Goal: Register for event/course

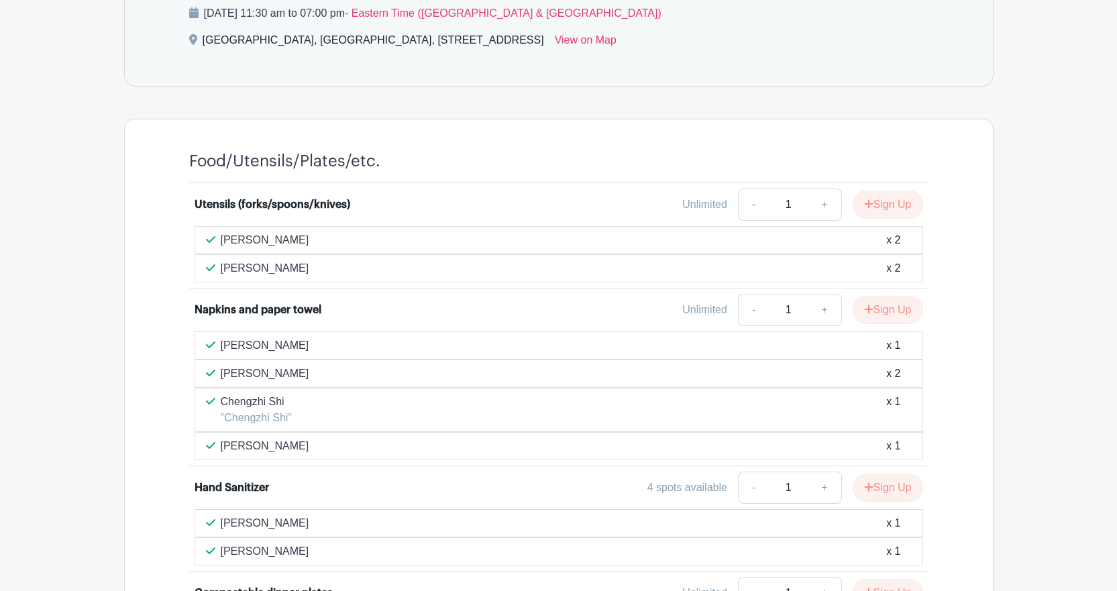
scroll to position [805, 0]
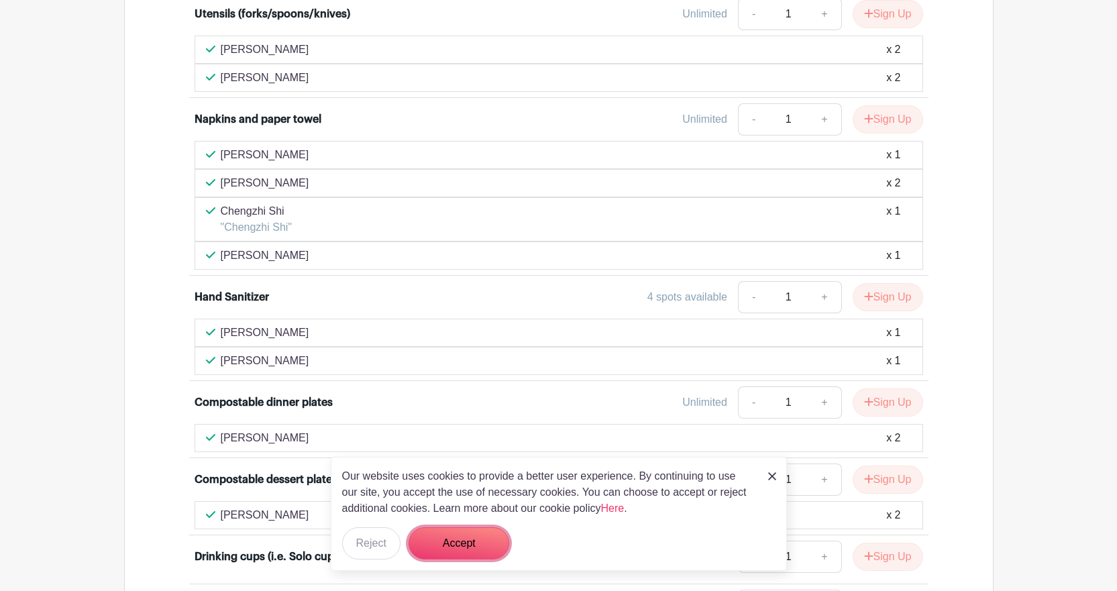
click at [452, 542] on button "Accept" at bounding box center [459, 543] width 101 height 32
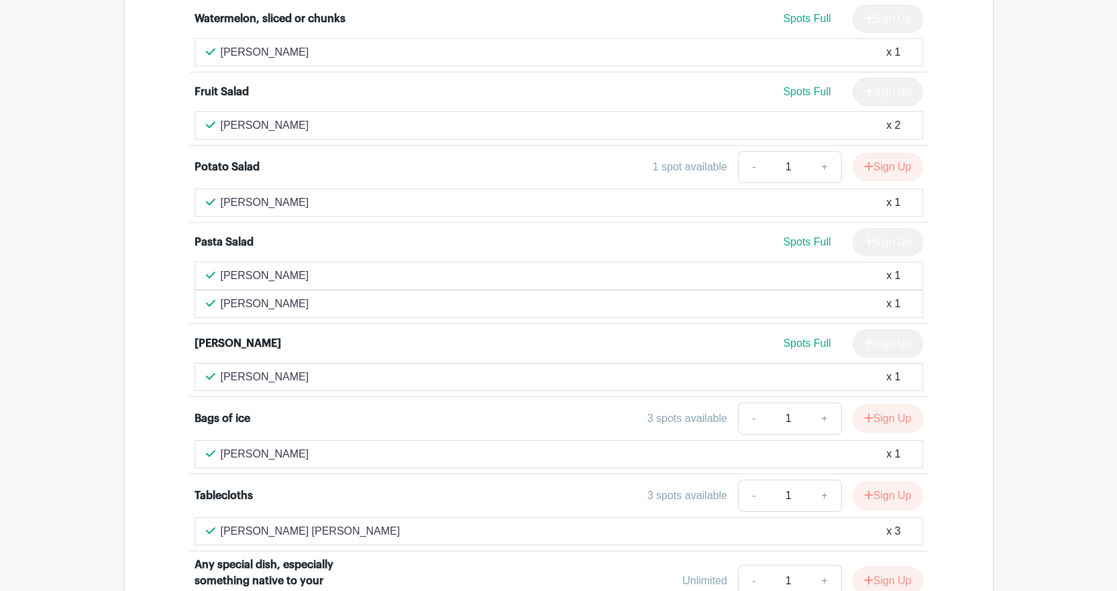
scroll to position [1604, 0]
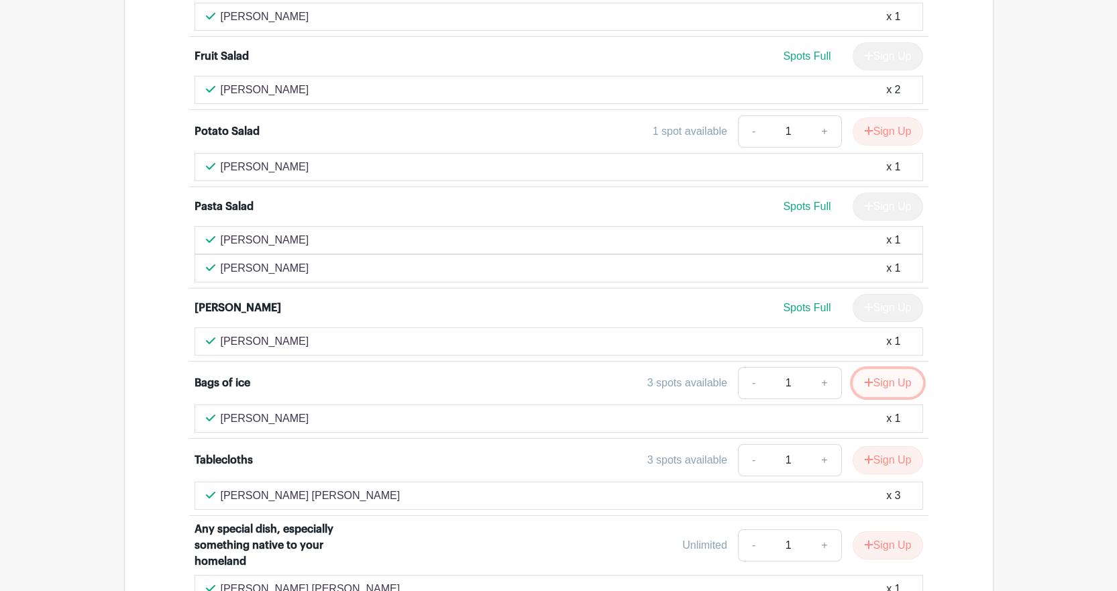
click at [884, 382] on button "Sign Up" at bounding box center [888, 383] width 70 height 28
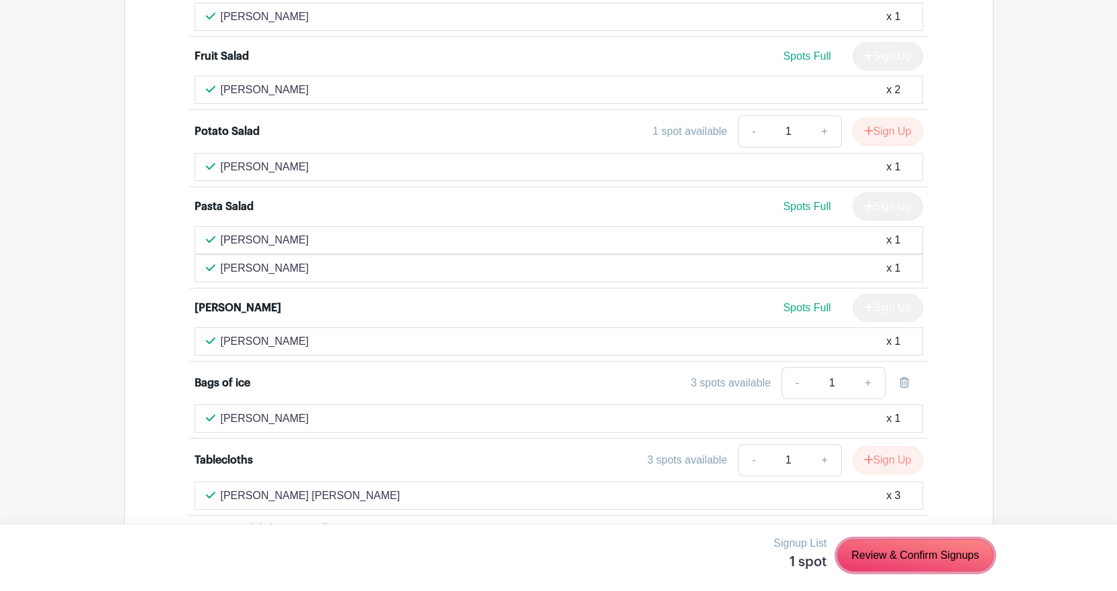
click at [906, 556] on link "Review & Confirm Signups" at bounding box center [915, 556] width 156 height 32
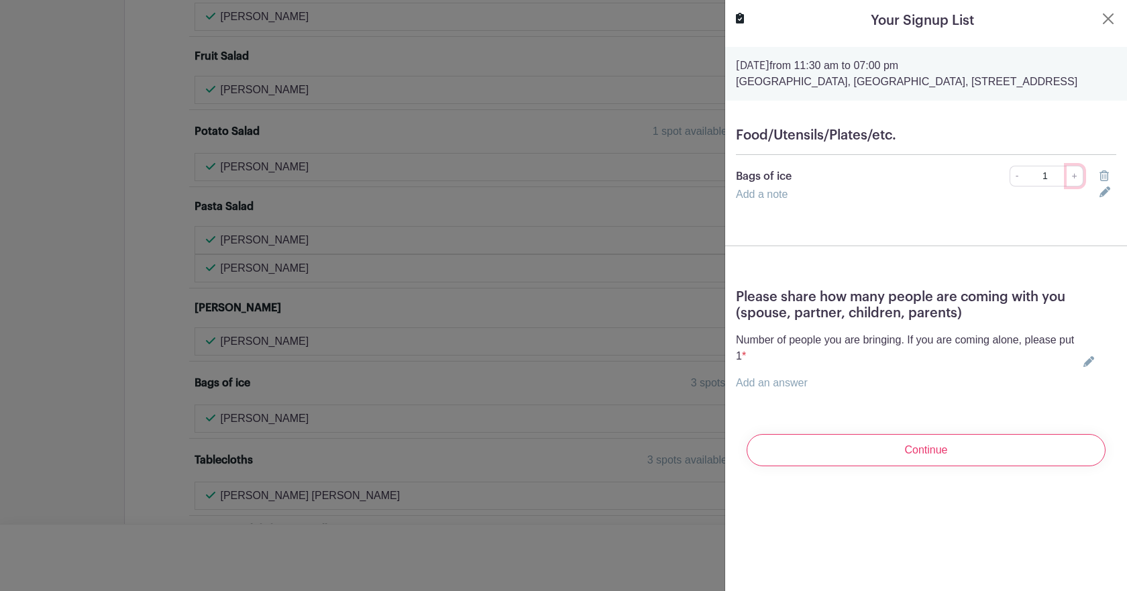
click at [1070, 187] on link "+" at bounding box center [1075, 176] width 17 height 21
type input "2"
click at [1084, 367] on icon at bounding box center [1089, 361] width 11 height 11
click at [824, 391] on input "text" at bounding box center [912, 375] width 352 height 32
type input "3"
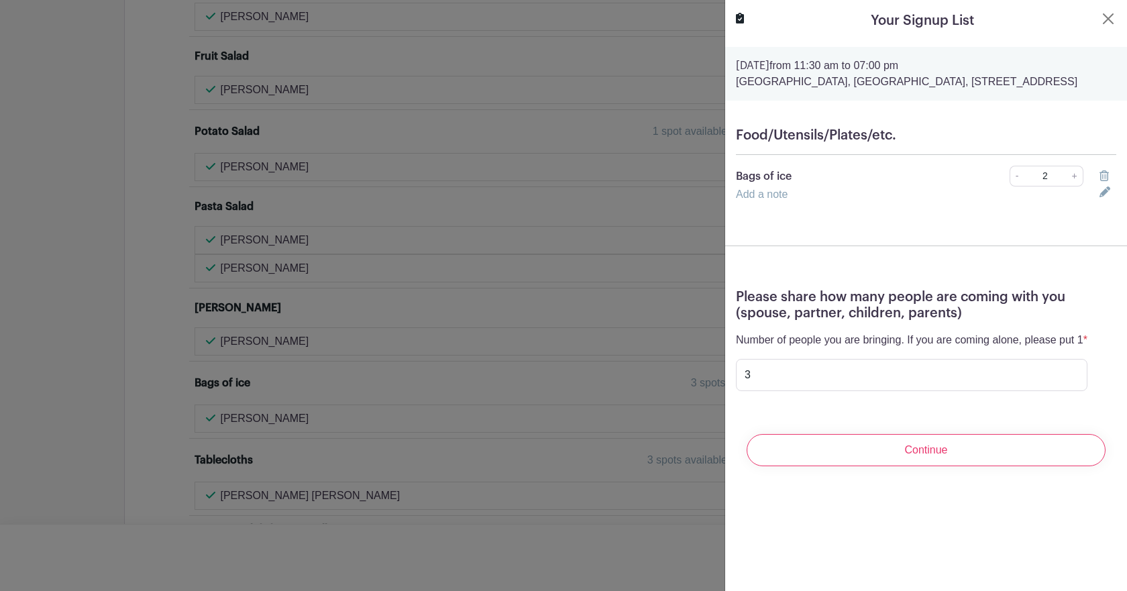
click at [882, 466] on input "Continue" at bounding box center [926, 450] width 359 height 32
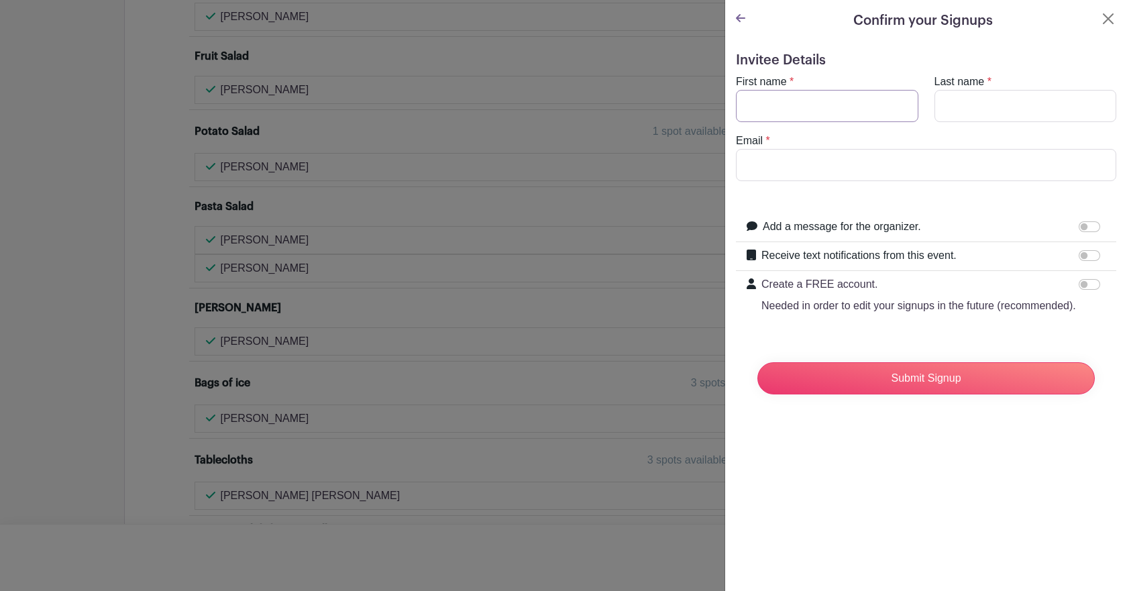
click at [807, 114] on input "First name" at bounding box center [827, 106] width 183 height 32
type input "Anahita"
click at [988, 107] on input "Last name" at bounding box center [1026, 106] width 183 height 32
type input "Tahmasebi"
click at [947, 160] on input "Email" at bounding box center [926, 165] width 380 height 32
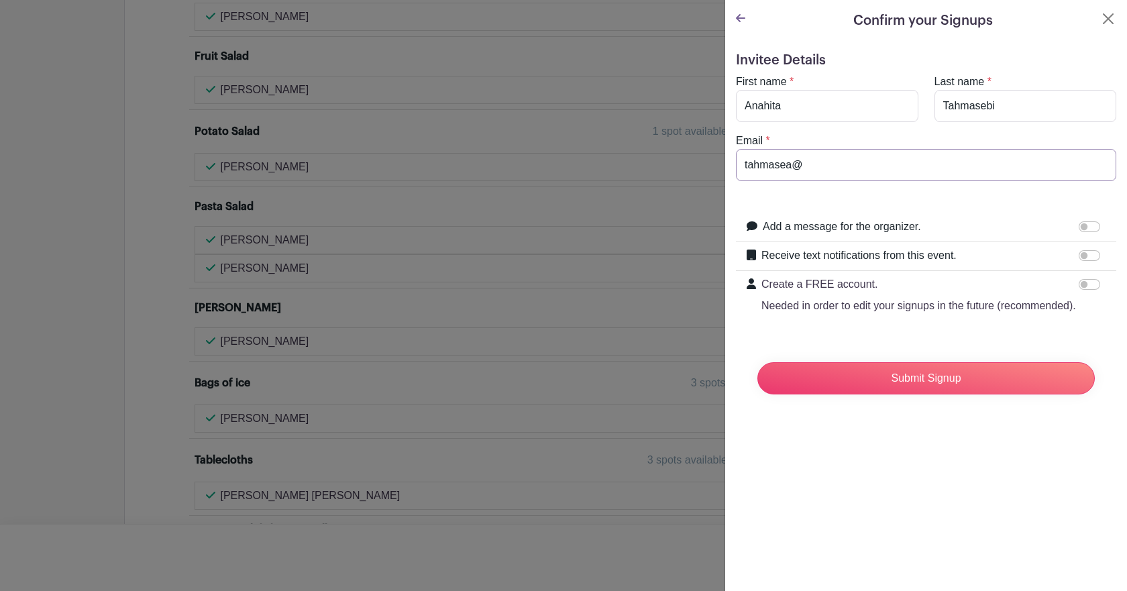
type input "tahmasea@"
click at [831, 164] on input "tahmasea@" at bounding box center [926, 165] width 380 height 32
paste input "[URL][DOMAIN_NAME]"
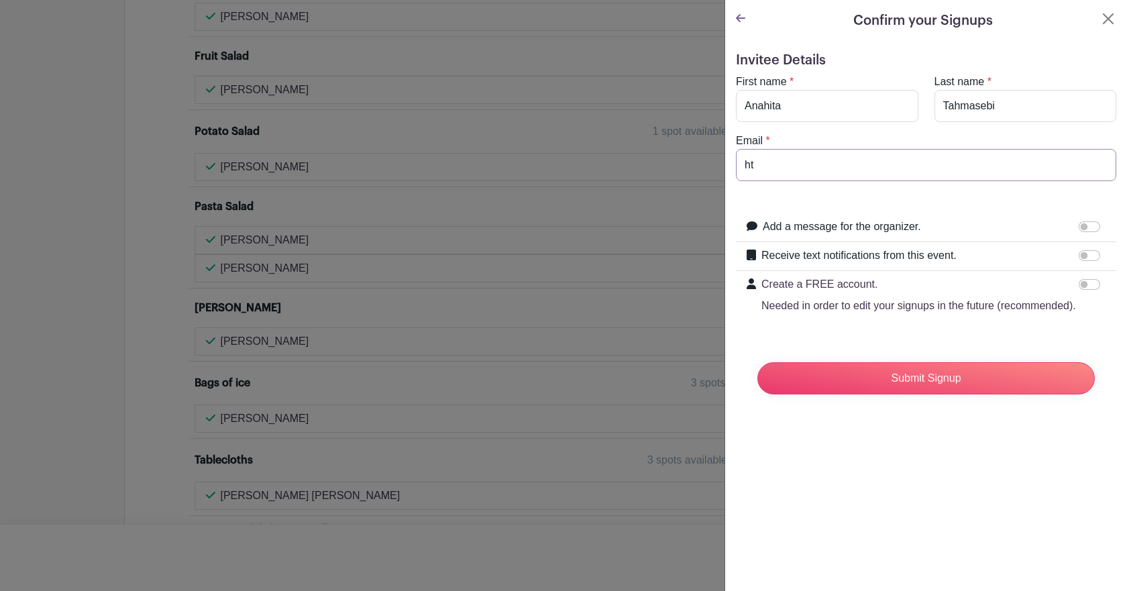
type input "h"
click at [807, 170] on input "Email" at bounding box center [926, 165] width 380 height 32
type input "[EMAIL_ADDRESS][DOMAIN_NAME]"
click at [897, 393] on input "Submit Signup" at bounding box center [927, 378] width 338 height 32
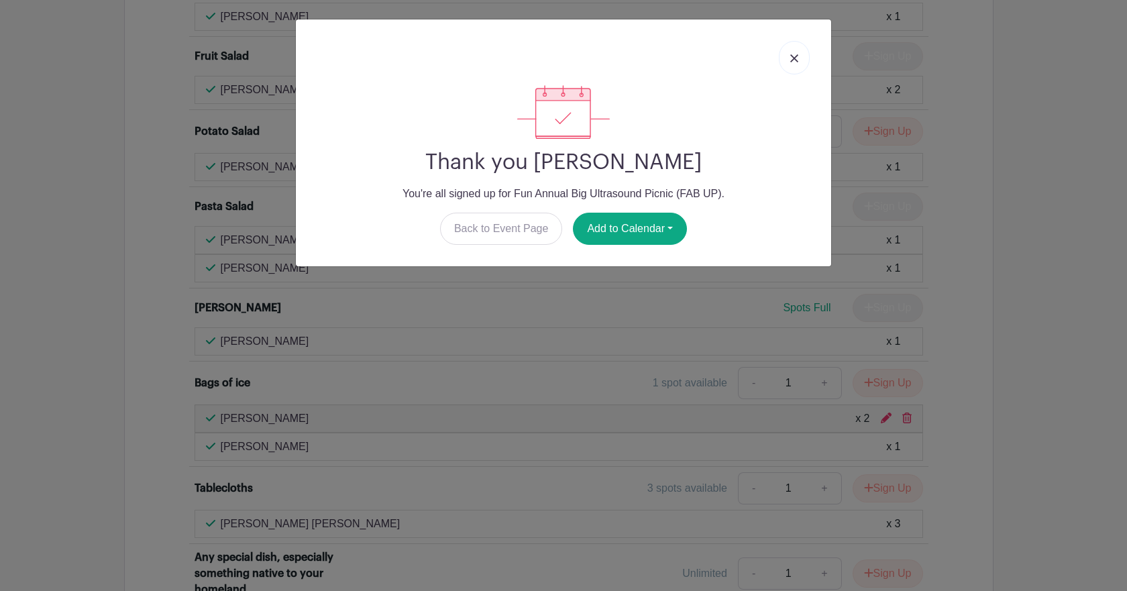
click at [795, 56] on img at bounding box center [794, 58] width 8 height 8
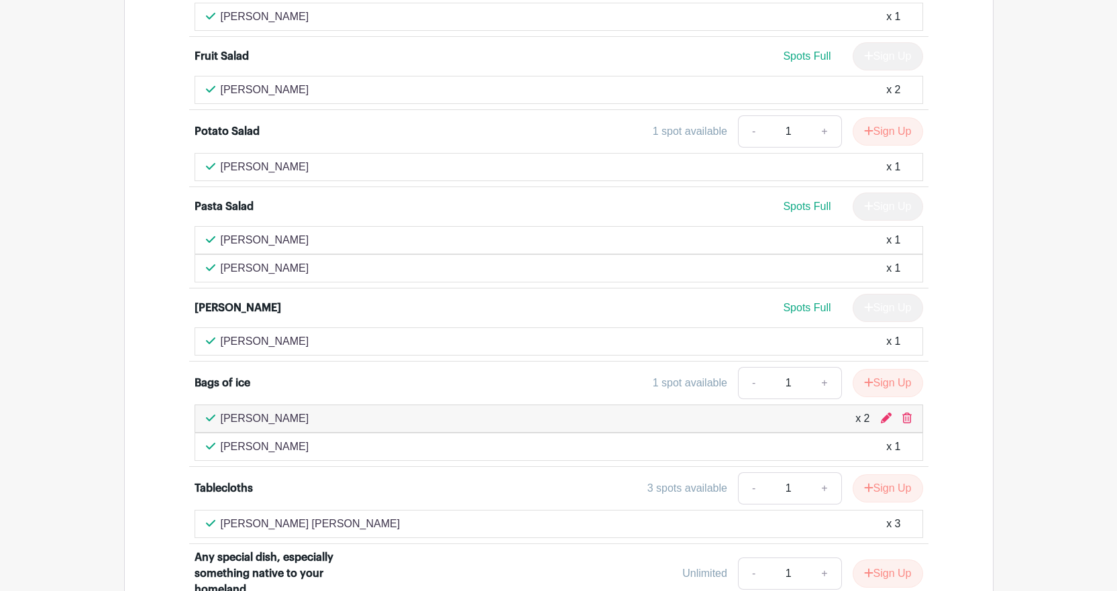
scroll to position [1537, 0]
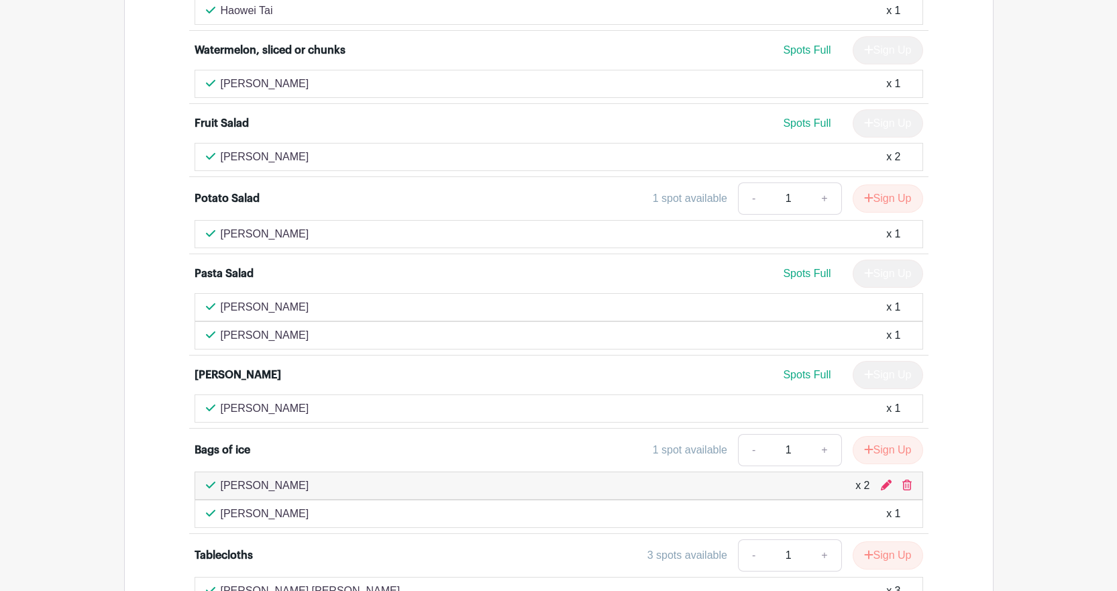
click at [232, 198] on div "Potato Salad" at bounding box center [227, 199] width 65 height 16
click at [161, 164] on div "Utensils (forks/spoons/knives) Unlimited - 1 + Sign Up [PERSON_NAME] x 2 [PERSO…" at bounding box center [559, 142] width 804 height 1762
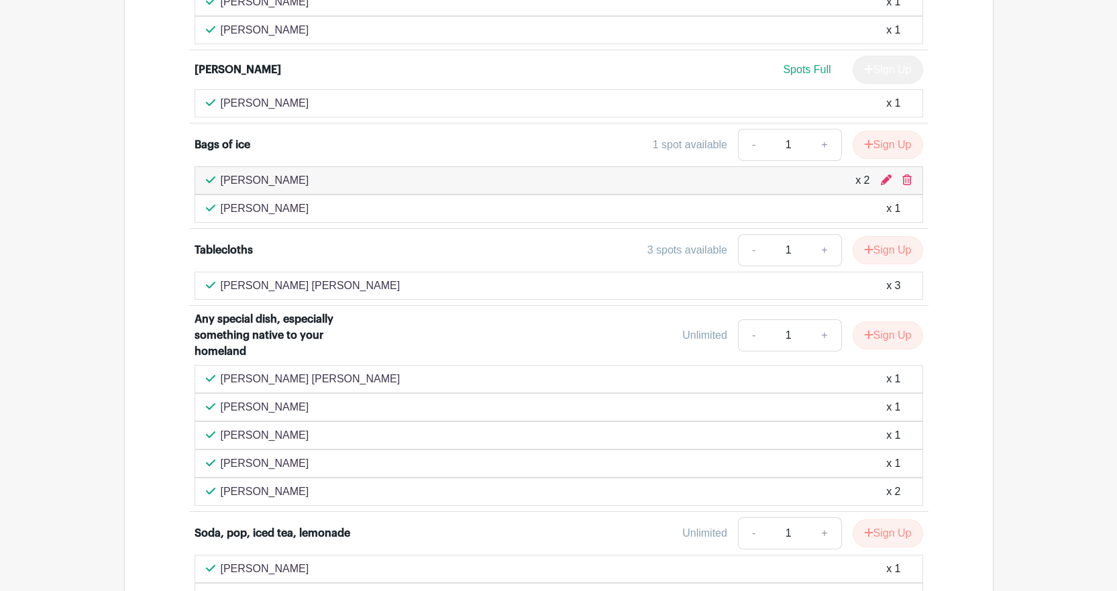
scroll to position [1872, 0]
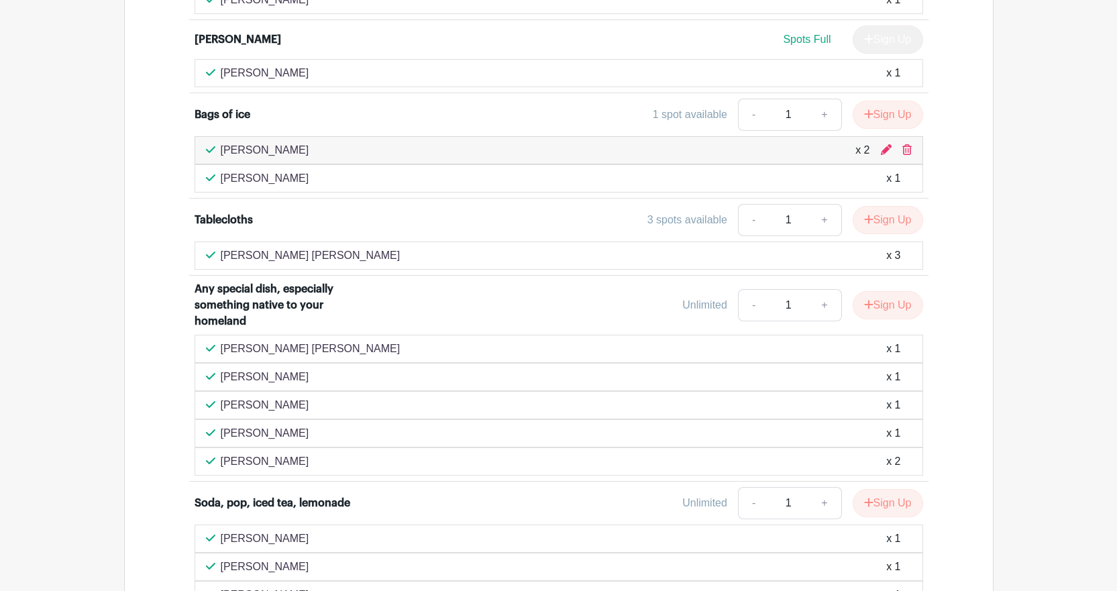
click at [225, 220] on div "Tablecloths" at bounding box center [224, 220] width 58 height 16
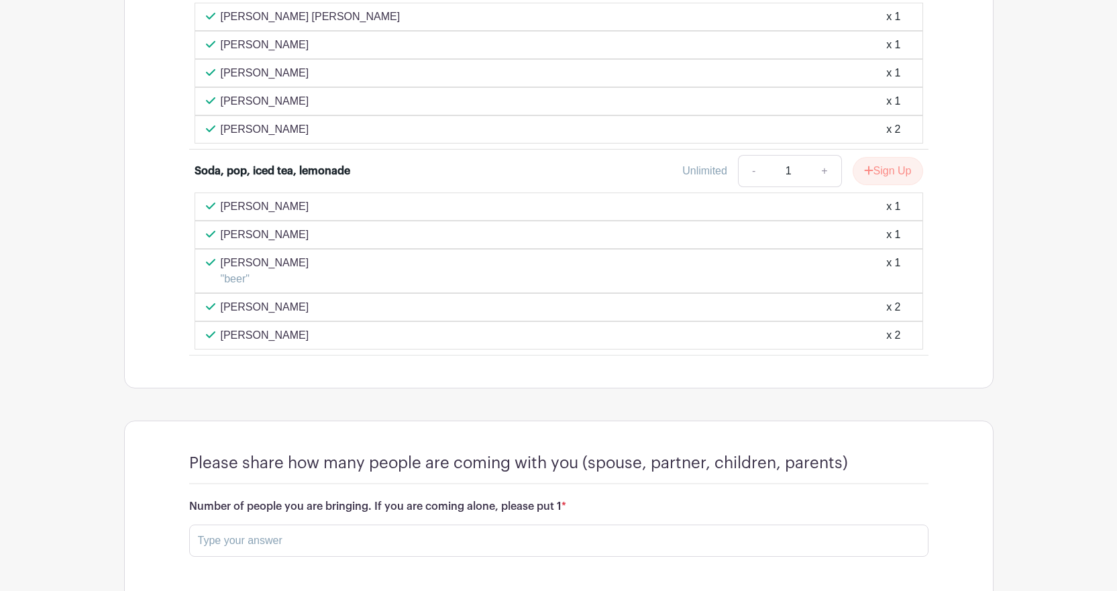
scroll to position [2303, 0]
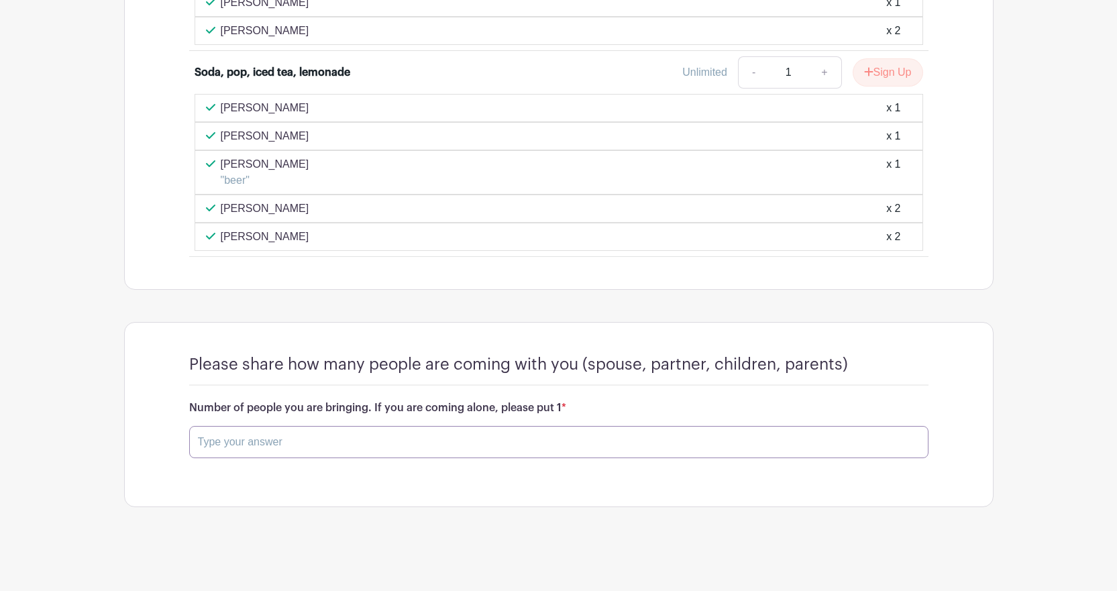
click at [374, 445] on input "text" at bounding box center [558, 442] width 739 height 32
type input "3"
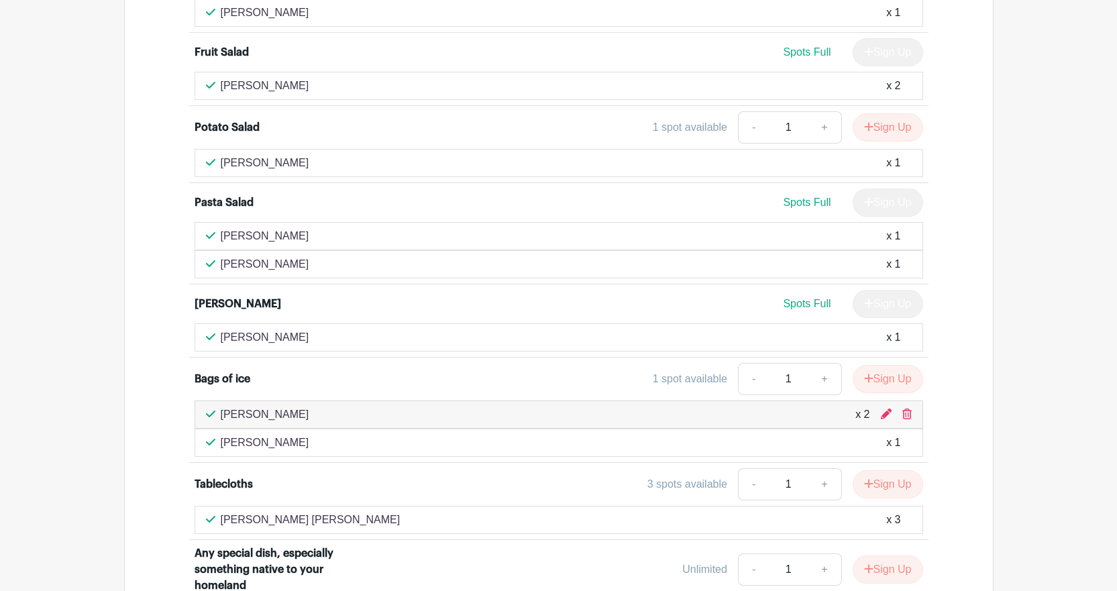
scroll to position [1632, 0]
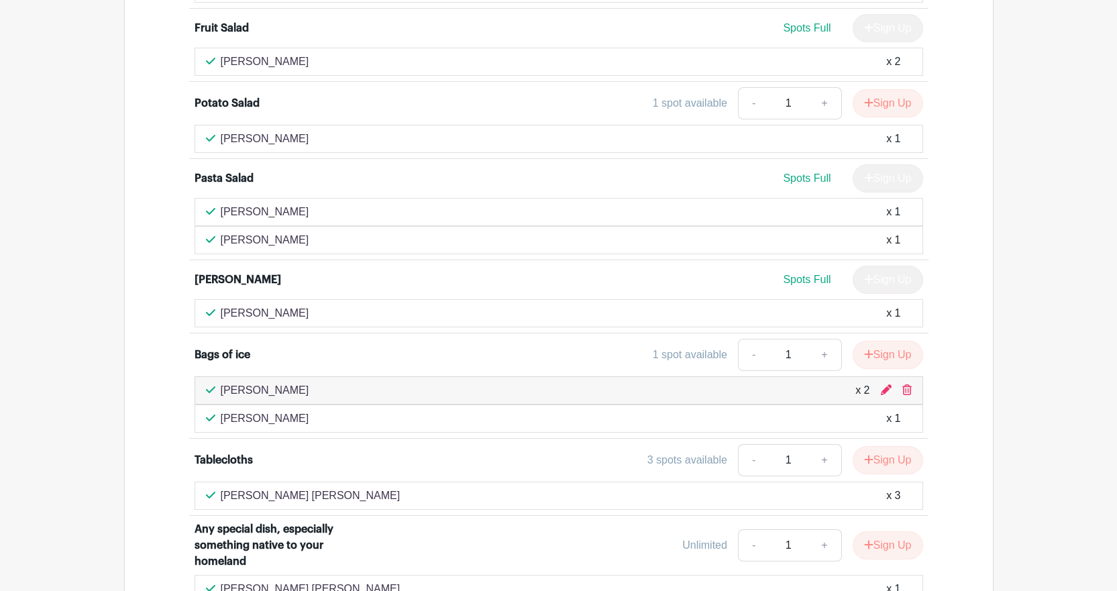
click at [885, 390] on icon at bounding box center [886, 390] width 11 height 11
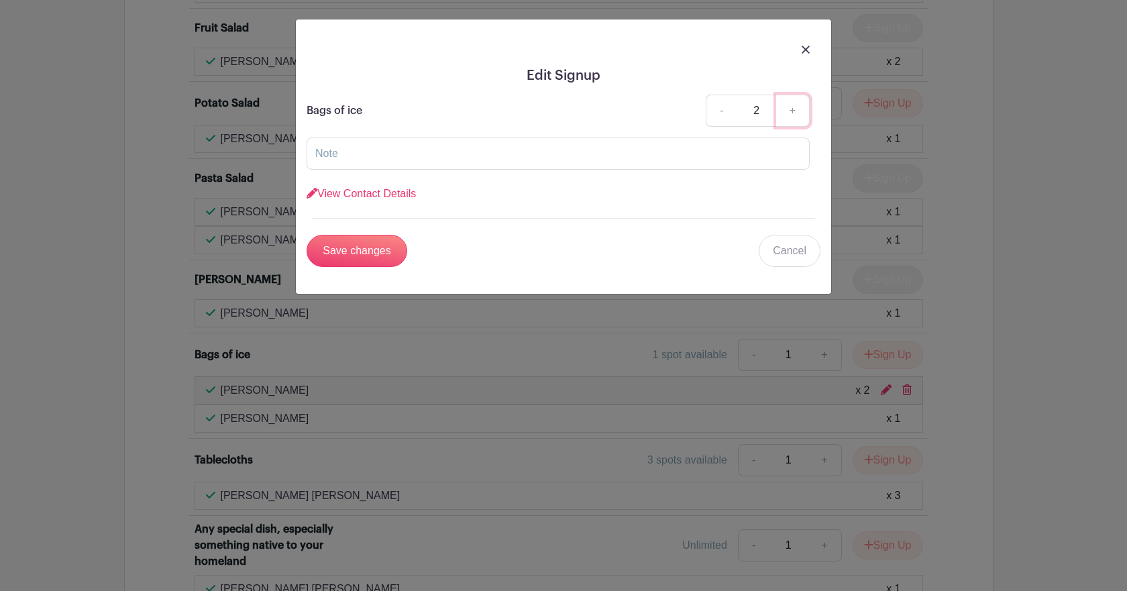
click at [790, 113] on link "+" at bounding box center [793, 111] width 34 height 32
type input "3"
click at [348, 253] on input "Save changes" at bounding box center [357, 251] width 101 height 32
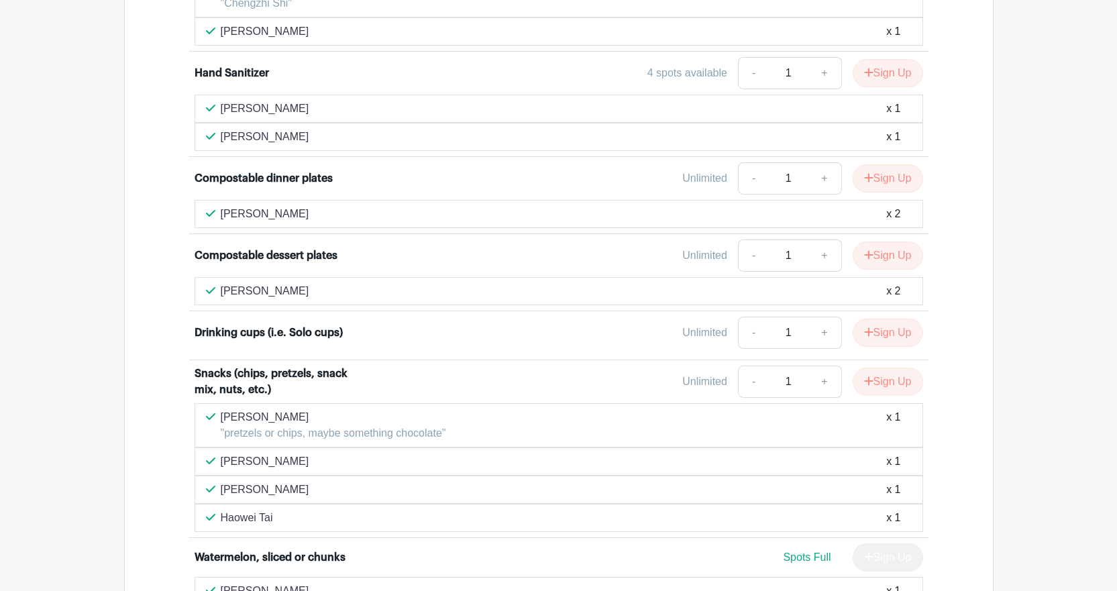
scroll to position [1028, 0]
drag, startPoint x: 264, startPoint y: 334, endPoint x: 178, endPoint y: 334, distance: 85.2
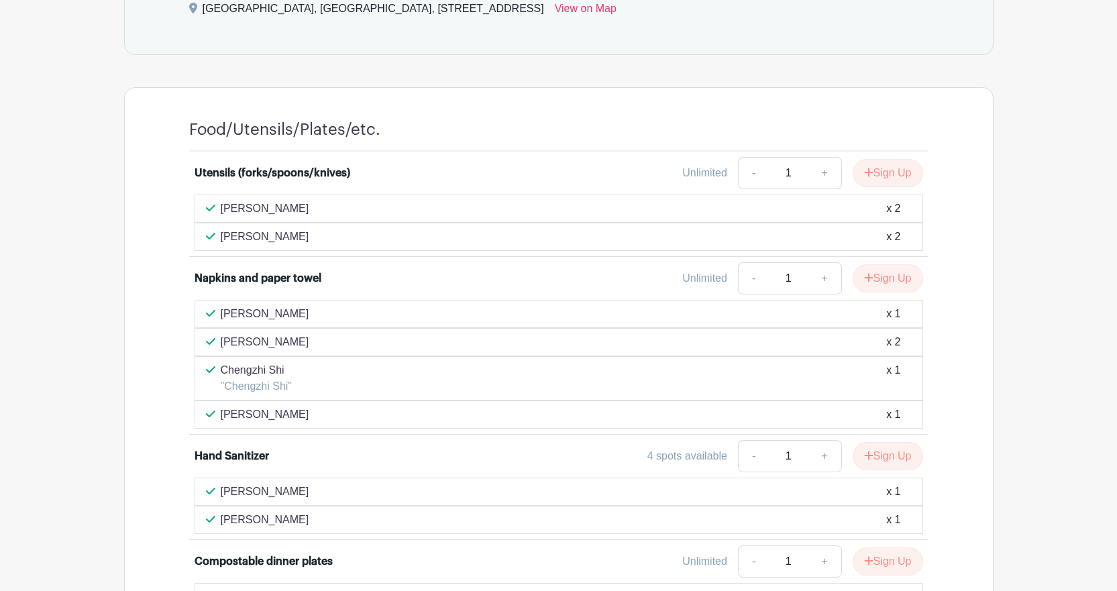
scroll to position [625, 0]
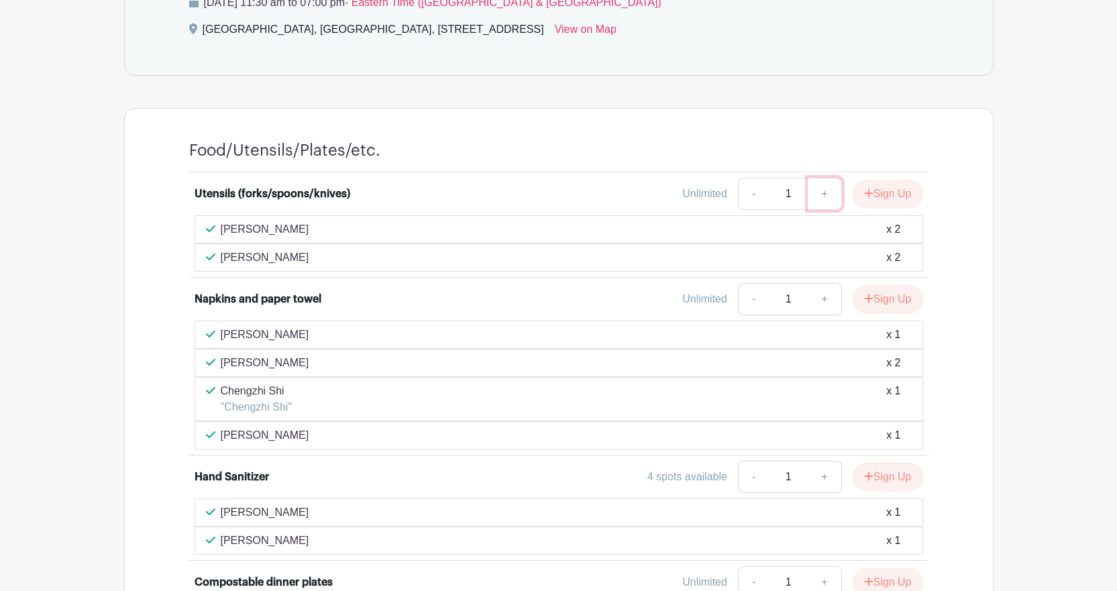
click at [820, 191] on link "+" at bounding box center [825, 194] width 34 height 32
click at [747, 191] on link "-" at bounding box center [753, 194] width 31 height 32
type input "1"
click at [747, 191] on link "-" at bounding box center [753, 194] width 31 height 32
click at [875, 188] on button "Sign Up" at bounding box center [888, 194] width 70 height 28
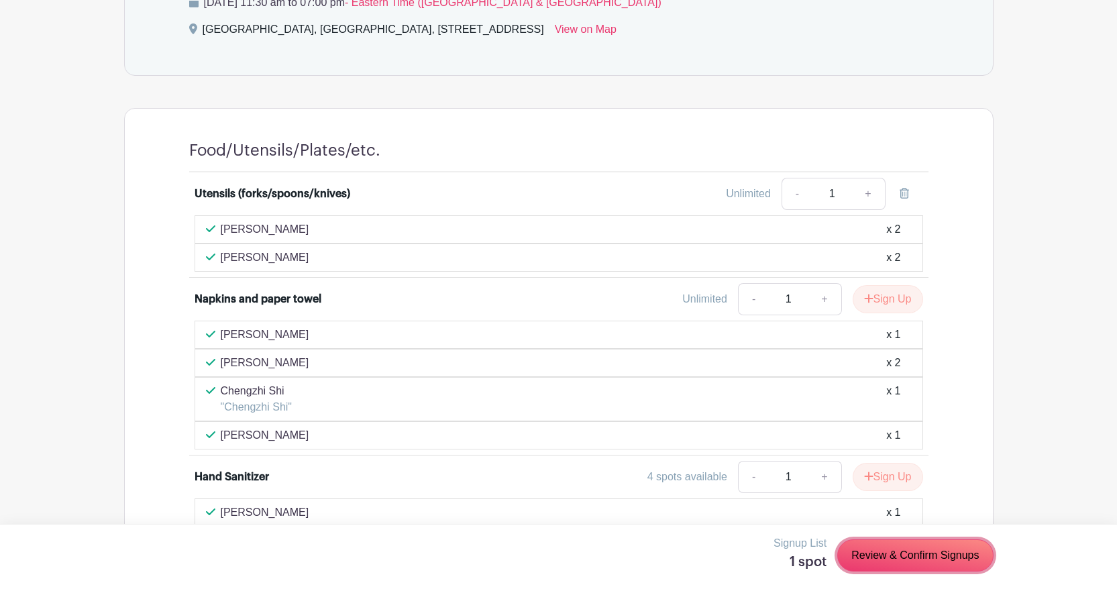
click at [863, 554] on link "Review & Confirm Signups" at bounding box center [915, 556] width 156 height 32
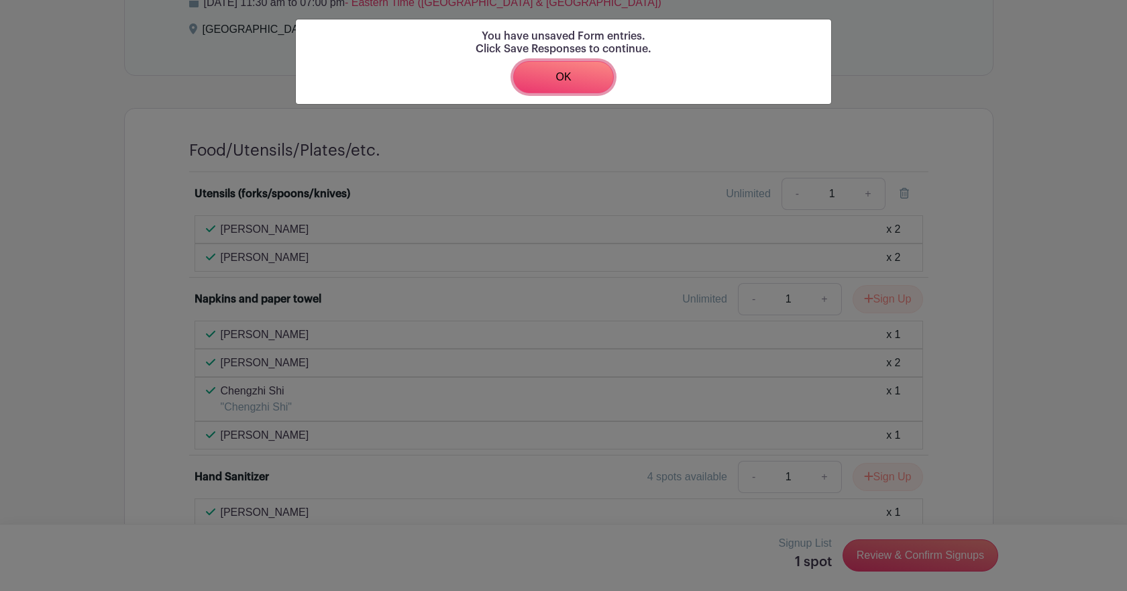
click at [541, 76] on link "OK" at bounding box center [563, 77] width 101 height 32
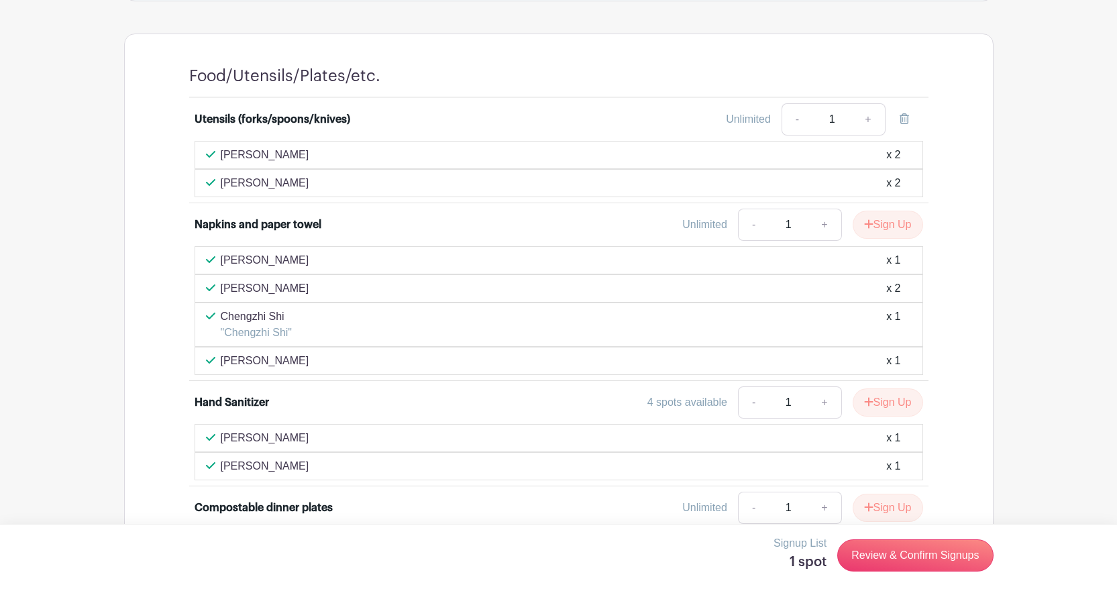
scroll to position [929, 0]
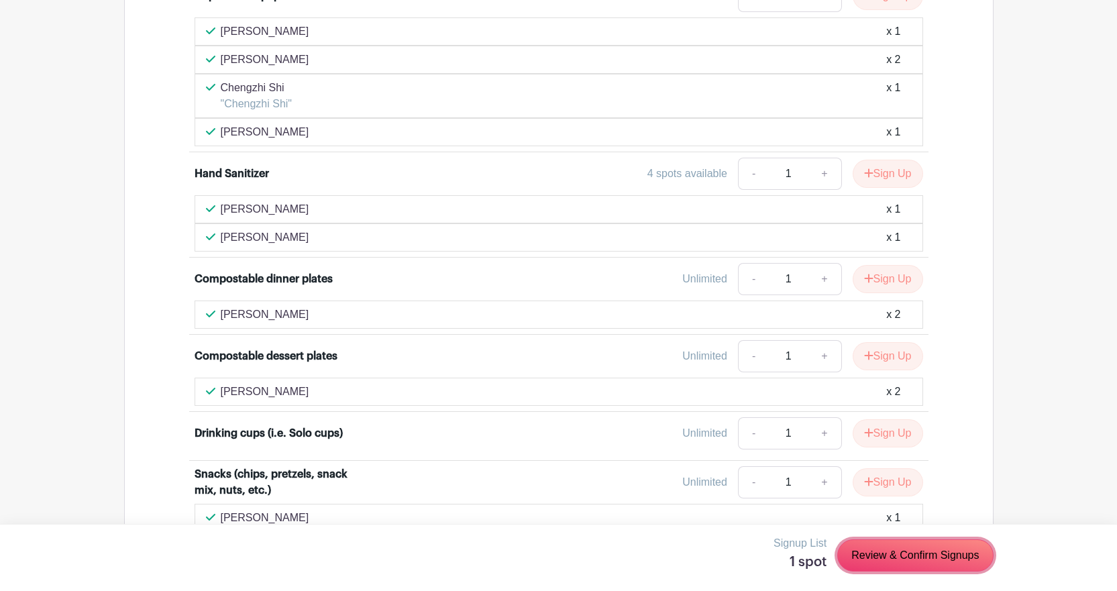
click at [871, 554] on link "Review & Confirm Signups" at bounding box center [915, 556] width 156 height 32
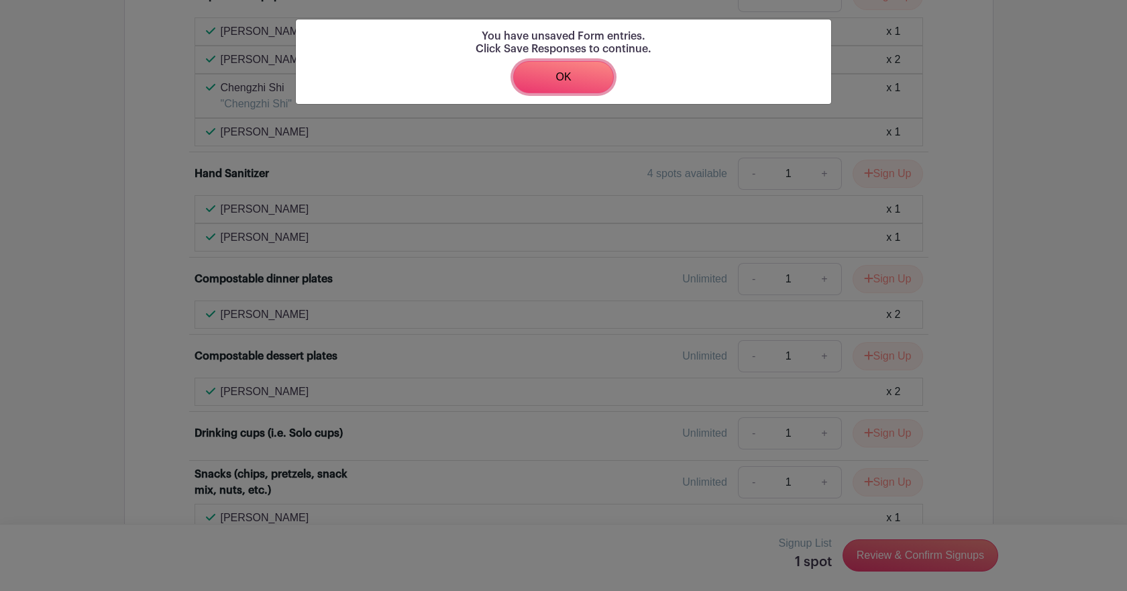
click at [549, 67] on link "OK" at bounding box center [563, 77] width 101 height 32
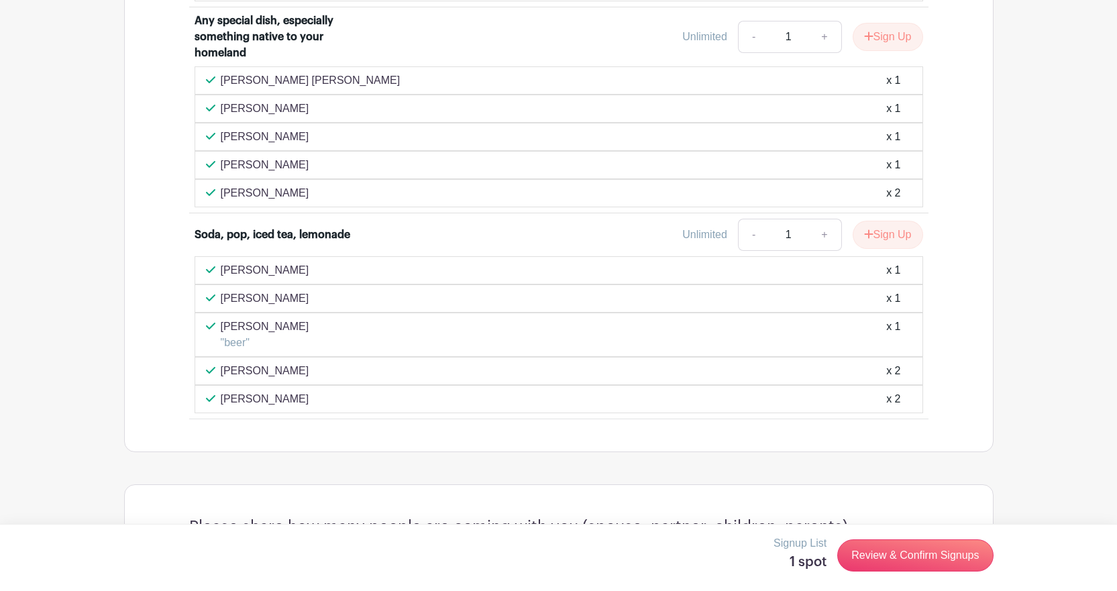
scroll to position [2338, 0]
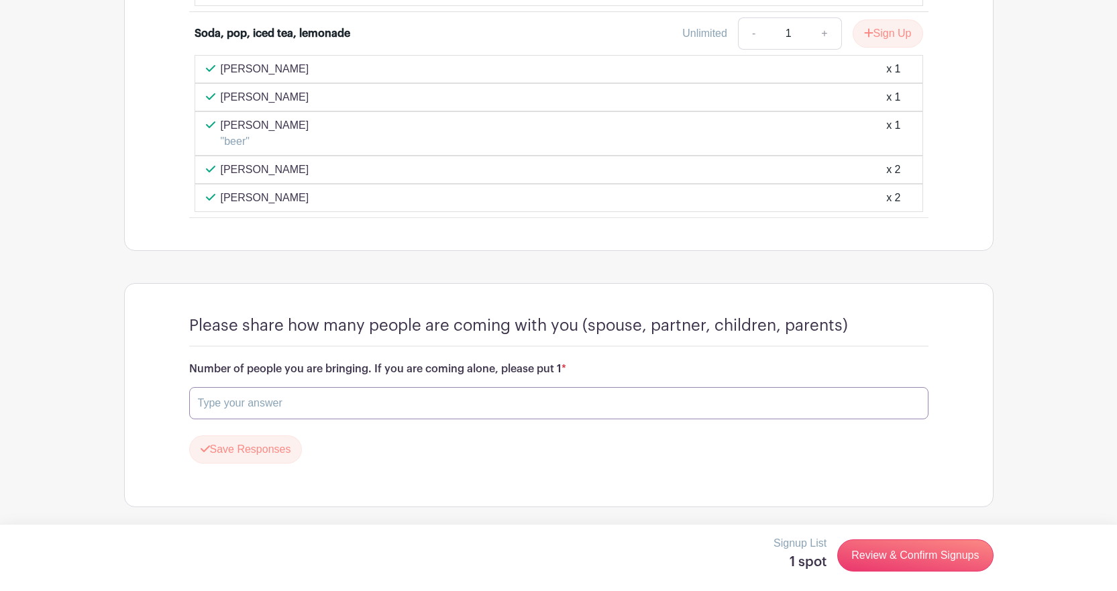
click at [319, 403] on input "text" at bounding box center [558, 403] width 739 height 32
type input "3"
click at [246, 442] on button "Save Responses" at bounding box center [245, 450] width 113 height 28
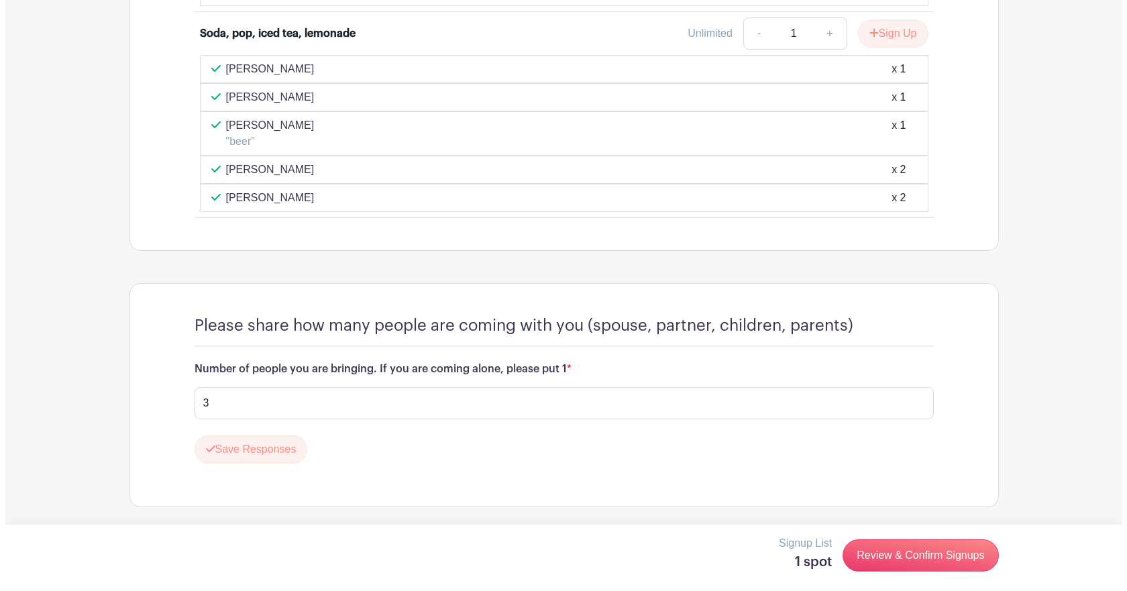
scroll to position [2299, 0]
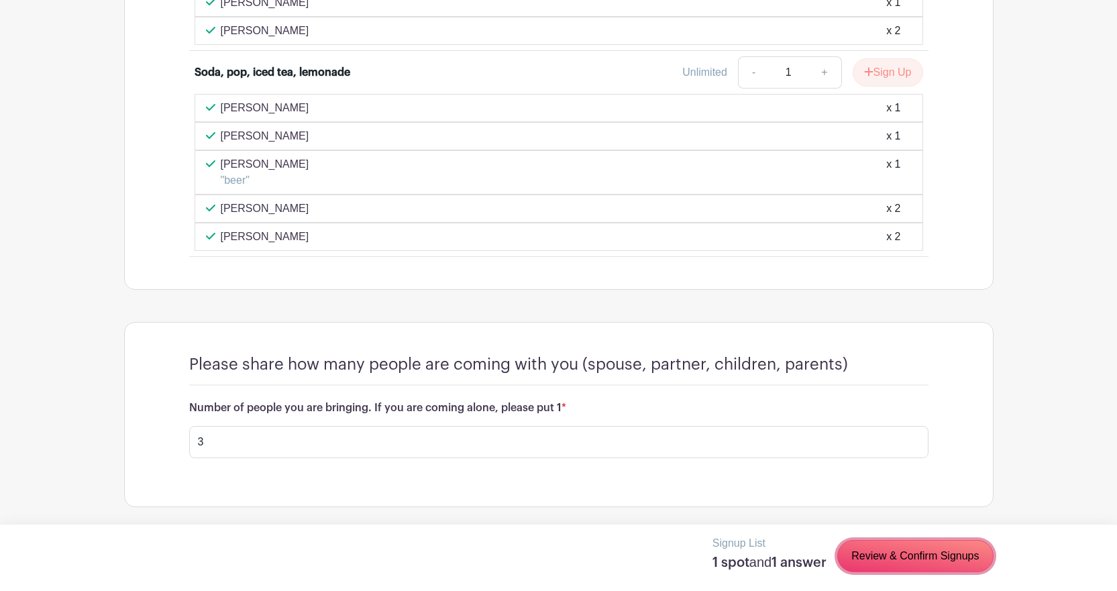
click at [907, 557] on link "Review & Confirm Signups" at bounding box center [915, 556] width 156 height 32
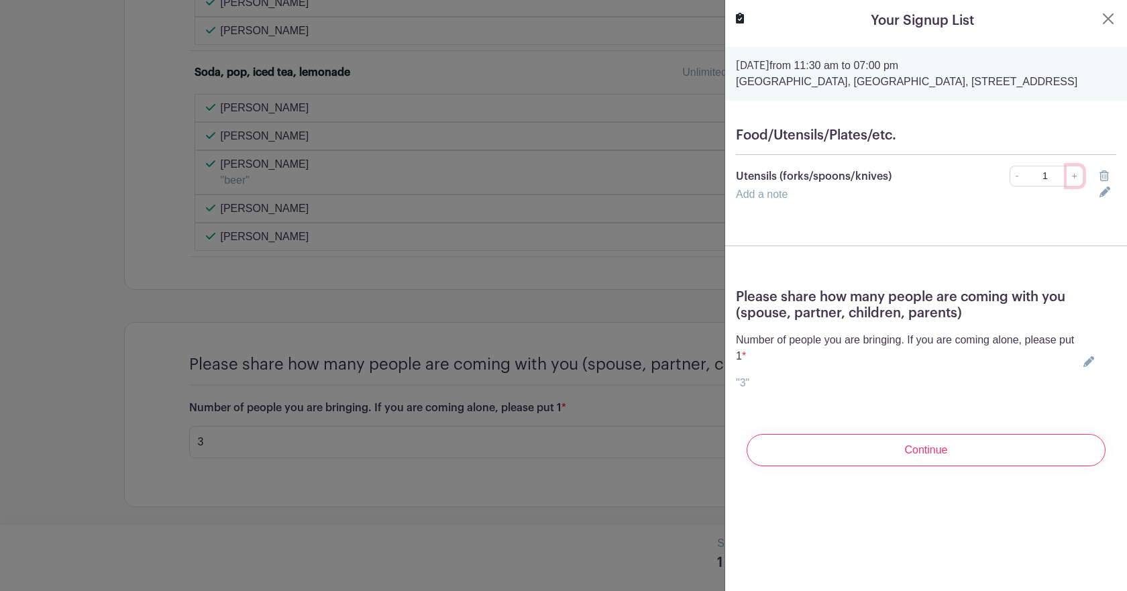
click at [1068, 187] on link "+" at bounding box center [1075, 176] width 17 height 21
type input "2"
click at [926, 466] on input "Continue" at bounding box center [926, 450] width 359 height 32
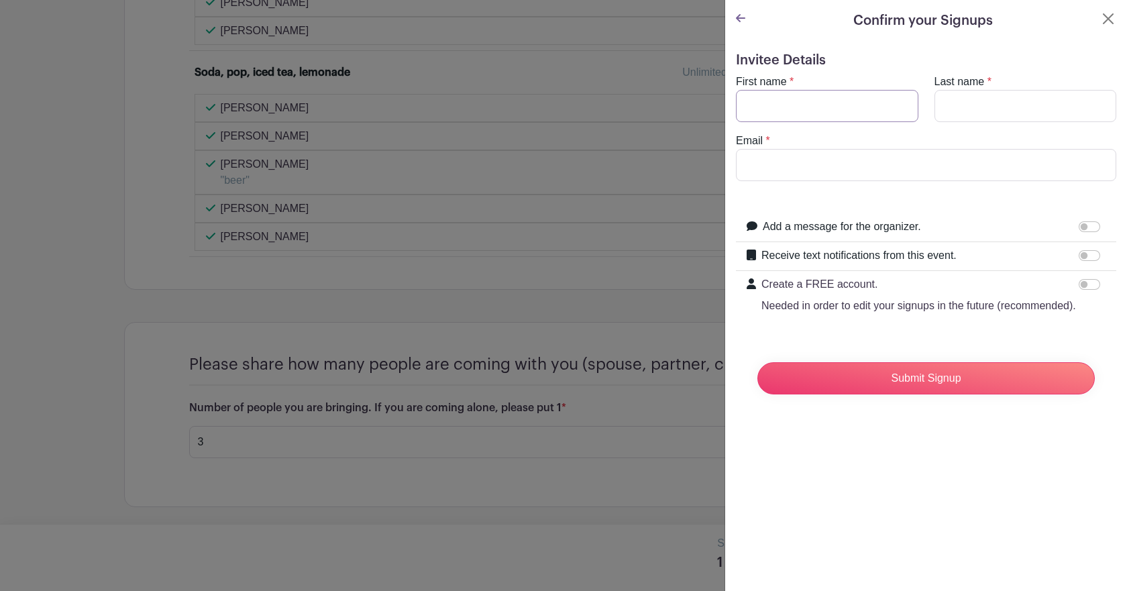
click at [800, 97] on input "First name" at bounding box center [827, 106] width 183 height 32
type input "Anahita"
click at [998, 115] on input "Last name" at bounding box center [1026, 106] width 183 height 32
type input "Tahmasebi"
click at [898, 173] on input "Email" at bounding box center [926, 165] width 380 height 32
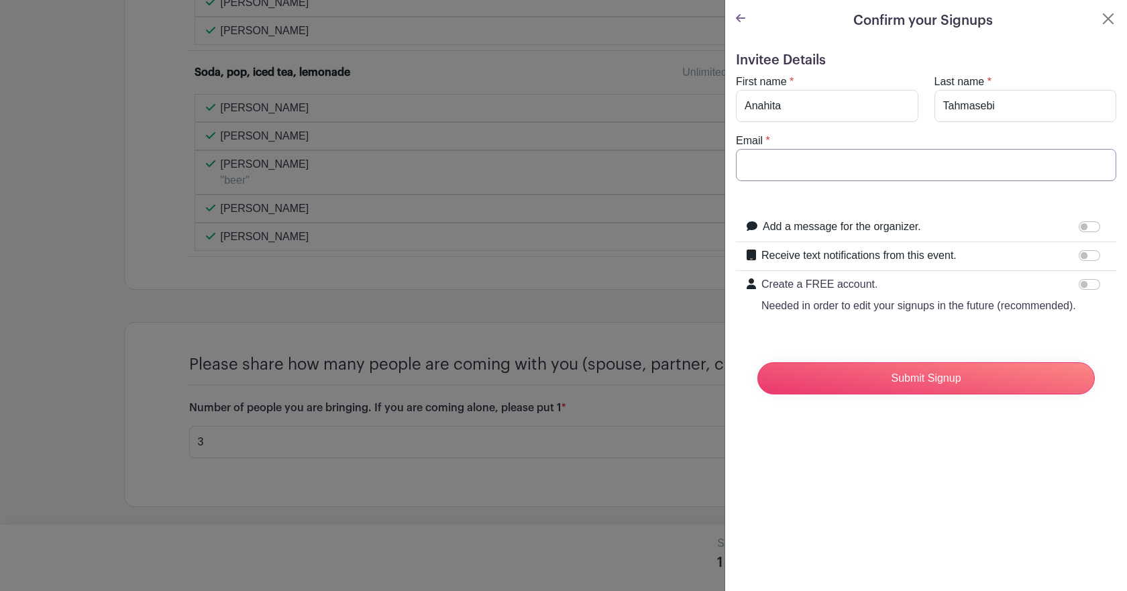
type input "[EMAIL_ADDRESS][DOMAIN_NAME]"
click at [863, 395] on input "Submit Signup" at bounding box center [927, 378] width 338 height 32
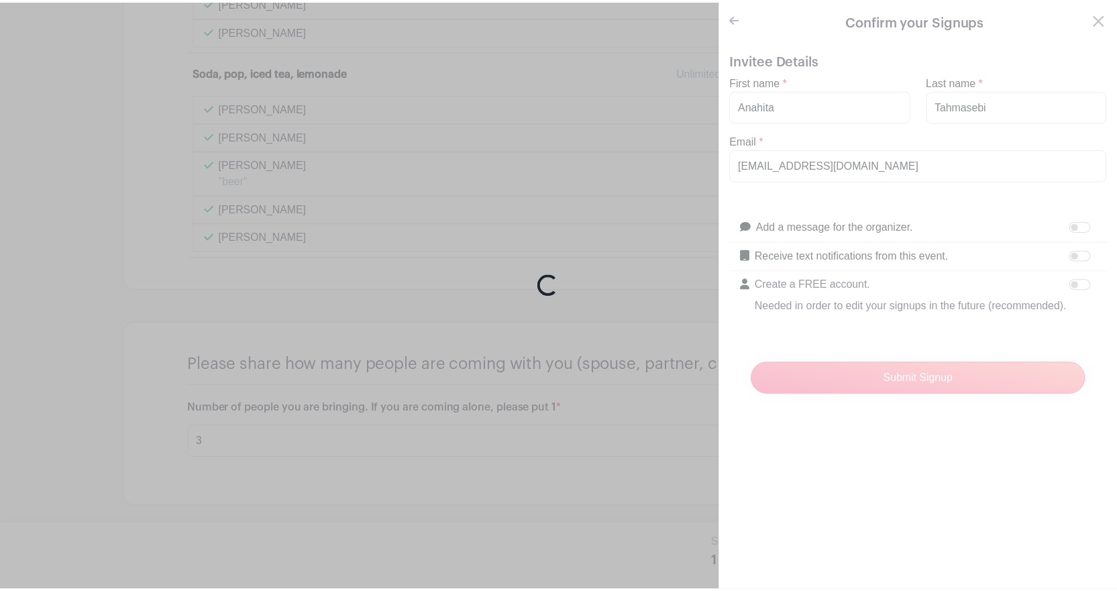
scroll to position [2327, 0]
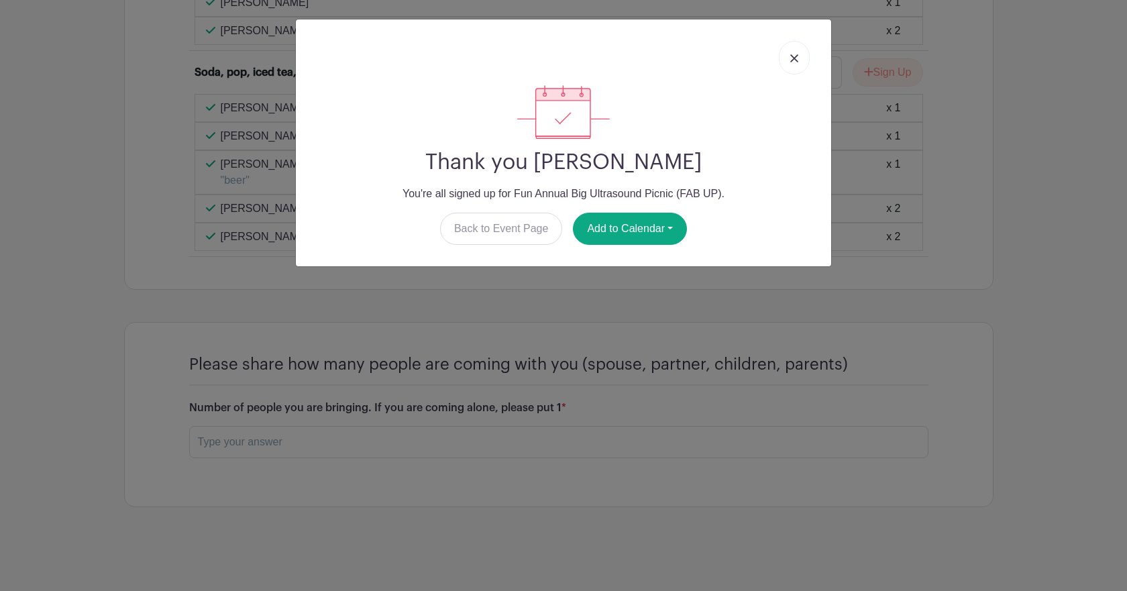
click at [789, 62] on link at bounding box center [794, 58] width 31 height 34
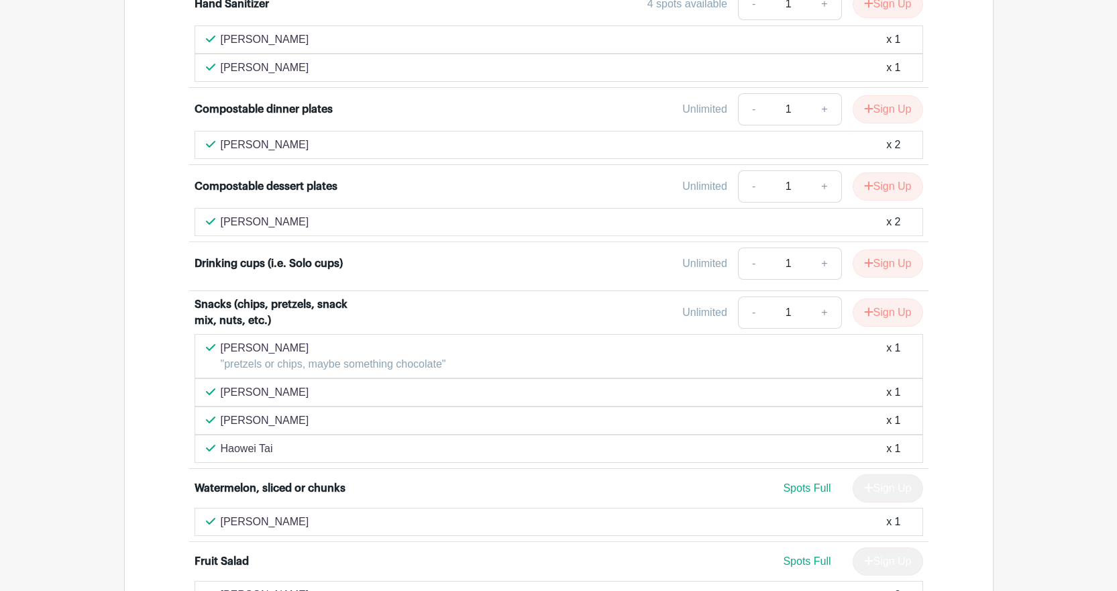
scroll to position [1119, 0]
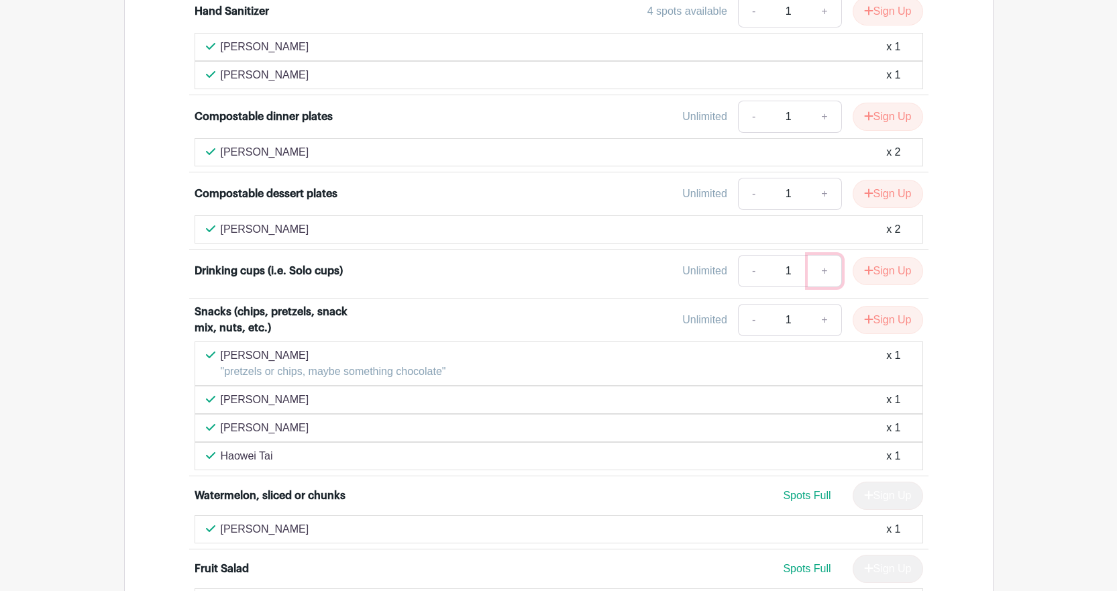
click at [823, 270] on link "+" at bounding box center [825, 271] width 34 height 32
type input "2"
click at [869, 276] on button "Sign Up" at bounding box center [888, 271] width 70 height 28
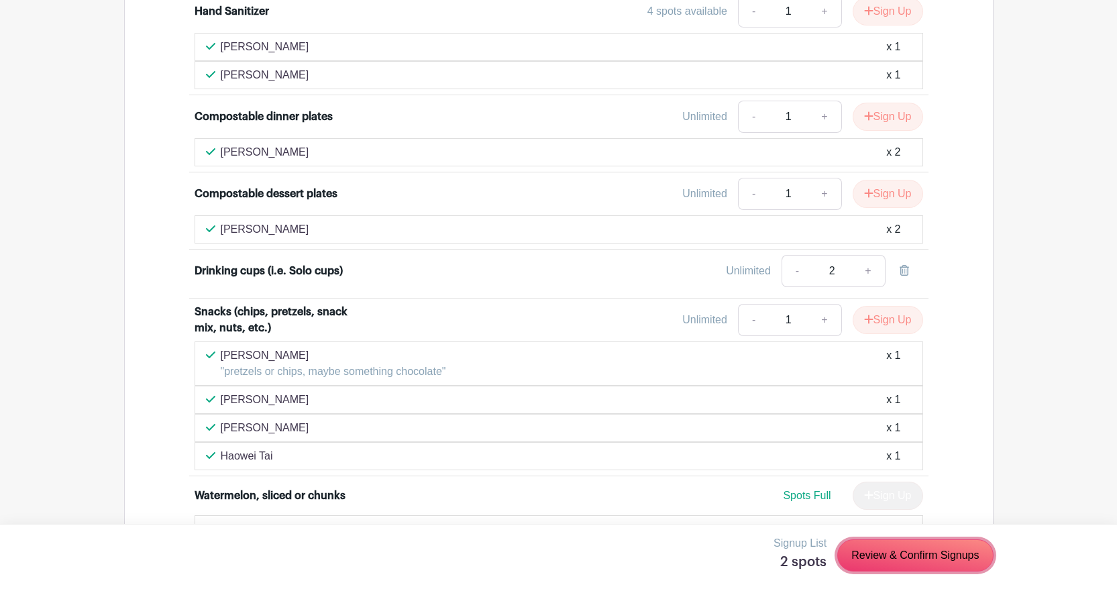
click at [915, 558] on link "Review & Confirm Signups" at bounding box center [915, 556] width 156 height 32
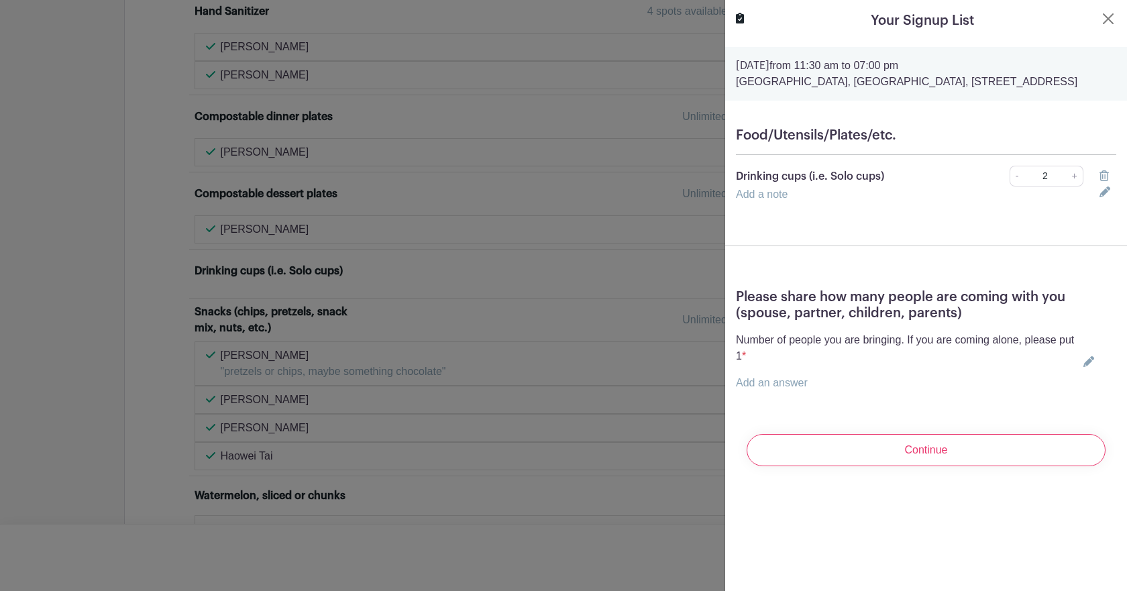
click at [894, 466] on input "Continue" at bounding box center [926, 450] width 359 height 32
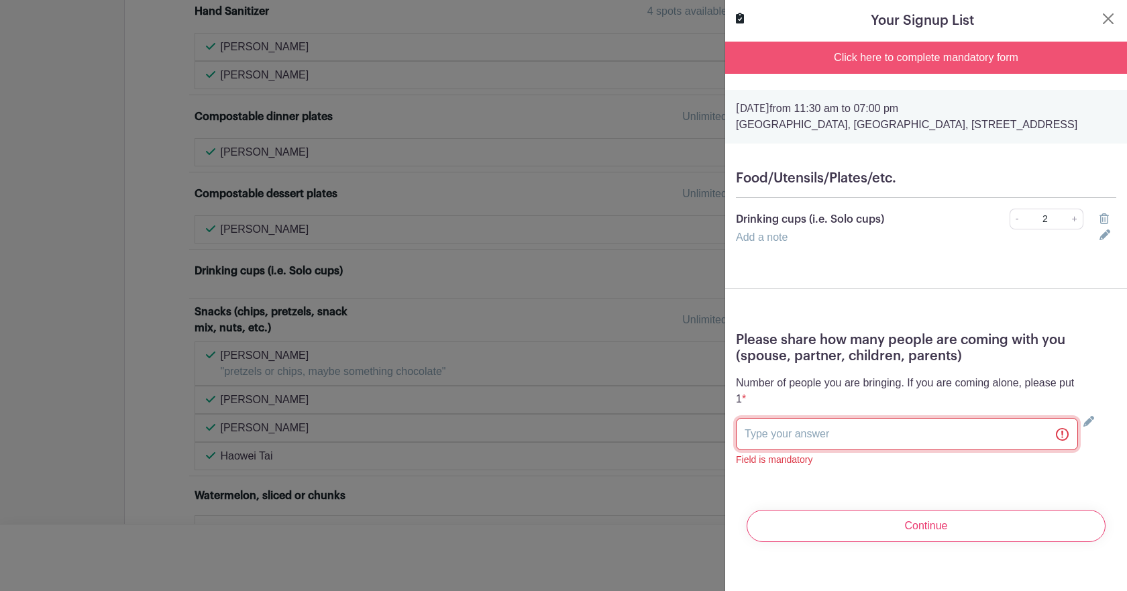
click at [923, 450] on input "text" at bounding box center [907, 434] width 342 height 32
type input "3"
click at [897, 542] on input "Continue" at bounding box center [926, 526] width 359 height 32
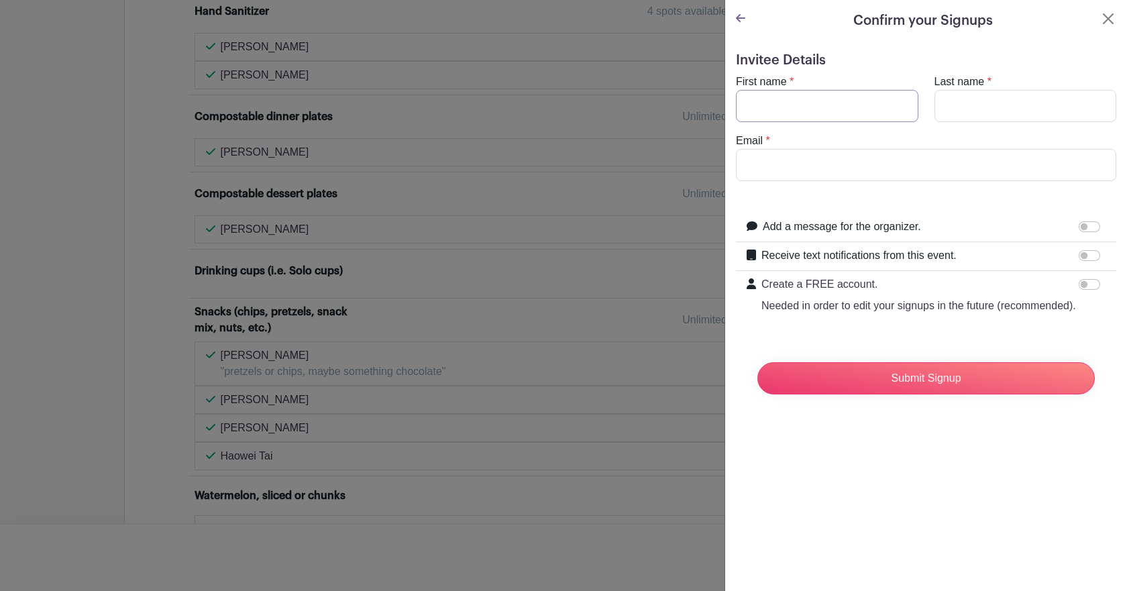
click at [796, 91] on input "First name" at bounding box center [827, 106] width 183 height 32
type input "Anahita"
click at [979, 99] on input "Last name" at bounding box center [1026, 106] width 183 height 32
type input "Tahmasebi"
click at [865, 175] on input "Email" at bounding box center [926, 165] width 380 height 32
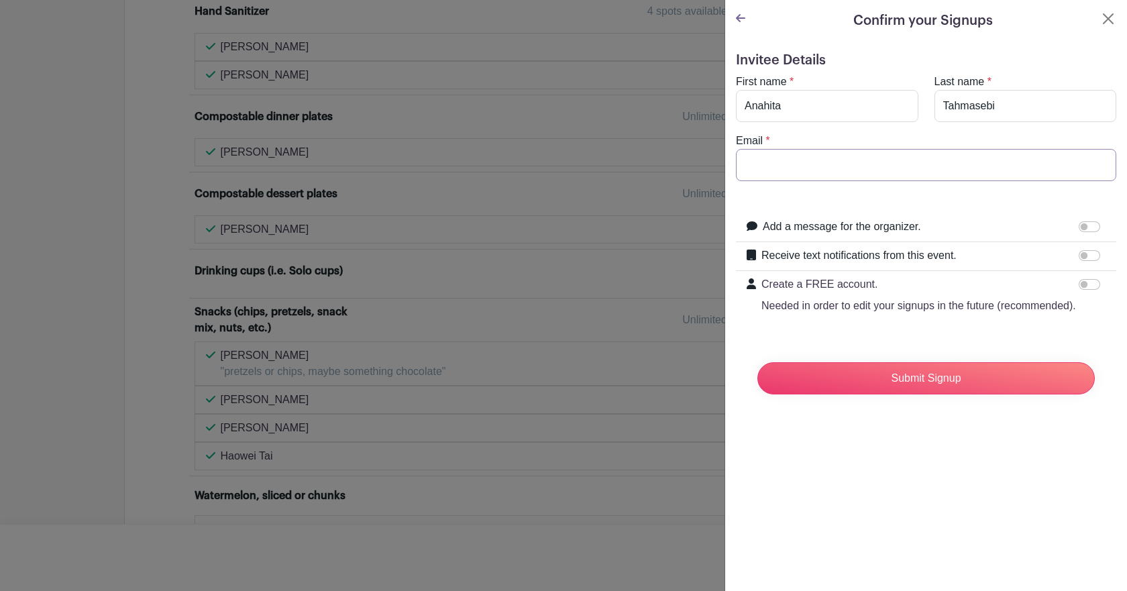
type input "[EMAIL_ADDRESS][DOMAIN_NAME]"
click at [874, 382] on input "Submit Signup" at bounding box center [927, 378] width 338 height 32
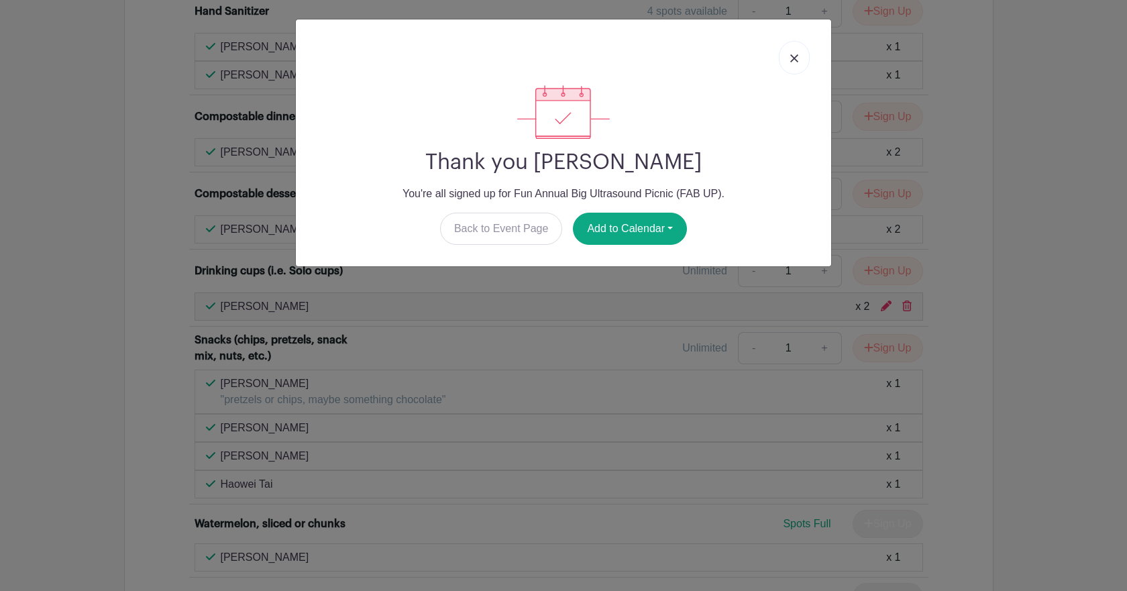
click at [799, 60] on link at bounding box center [794, 58] width 31 height 34
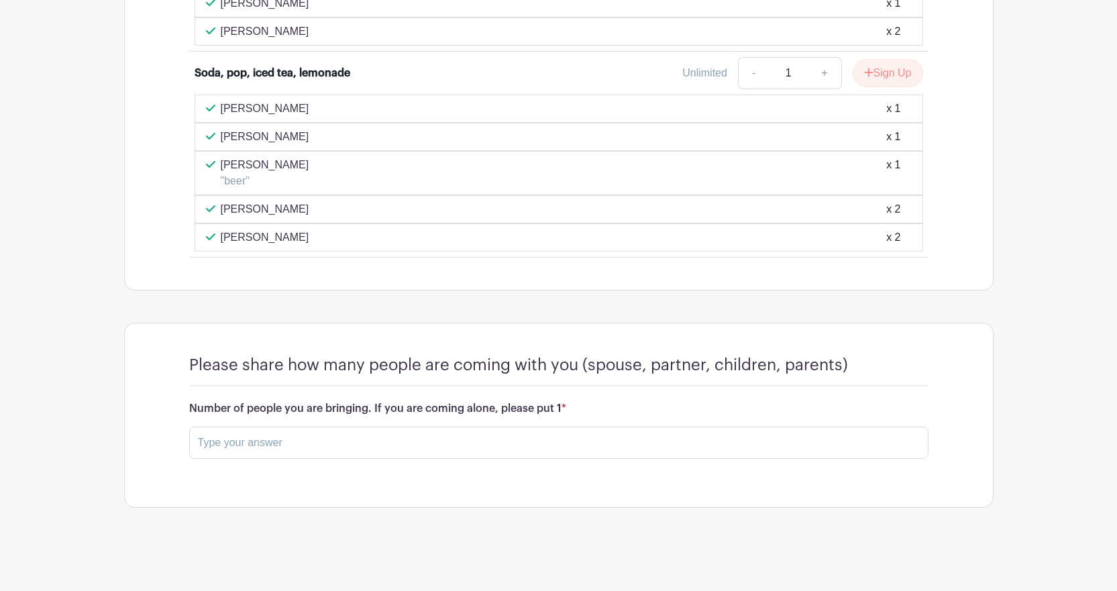
scroll to position [2355, 0]
